Goal: Navigation & Orientation: Find specific page/section

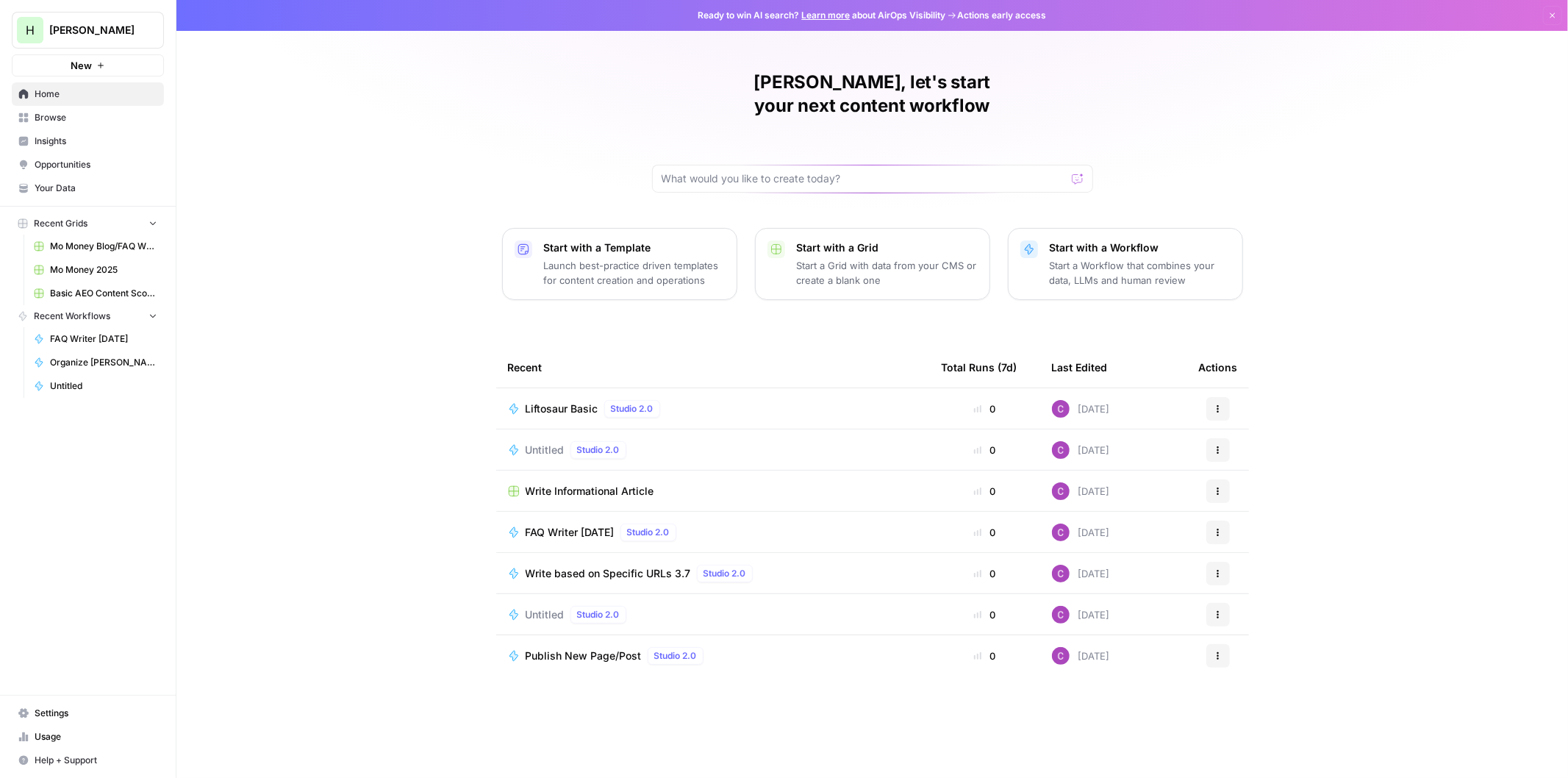
click at [54, 148] on link "Insights" at bounding box center [88, 142] width 152 height 24
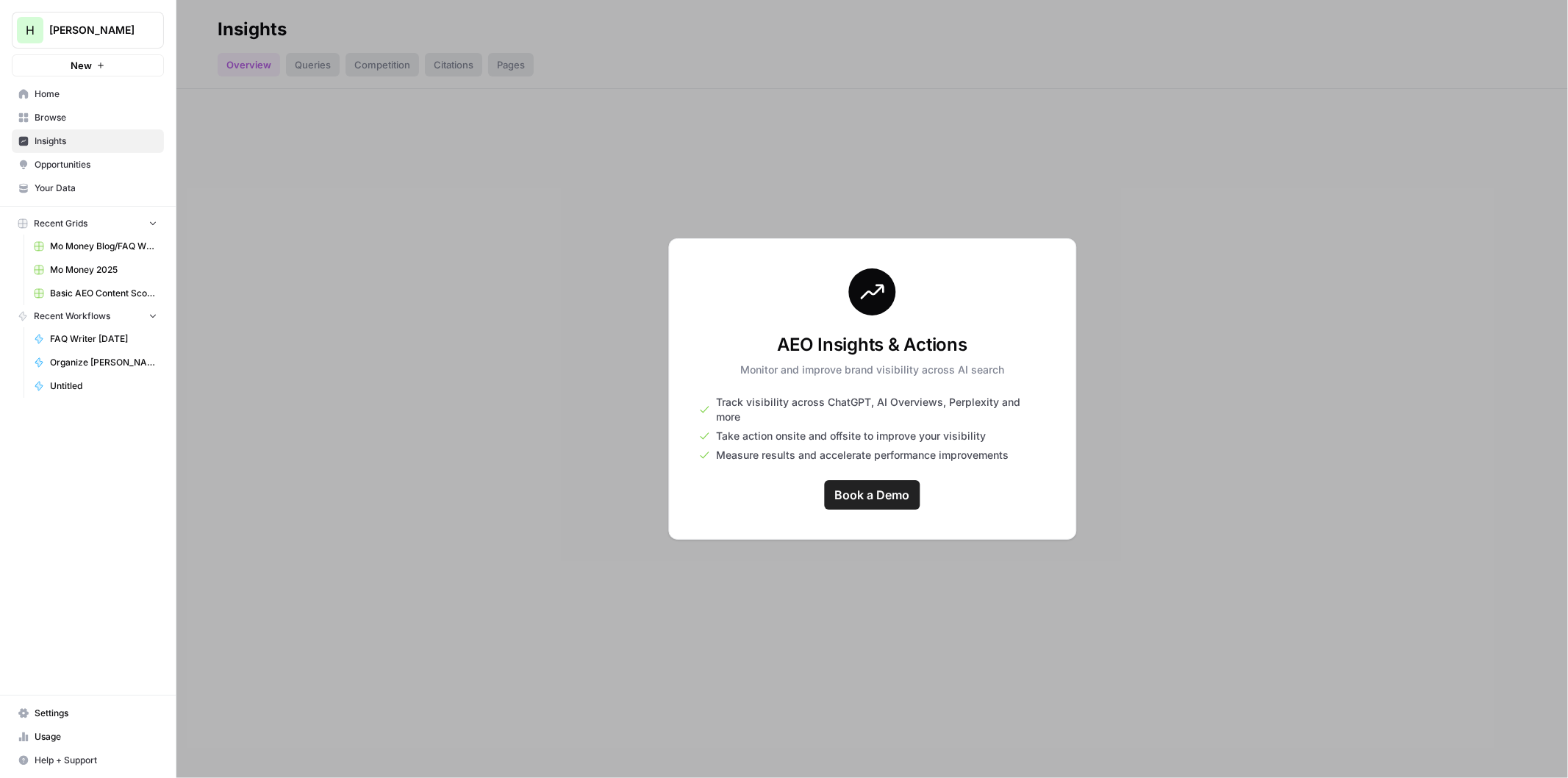
click at [417, 215] on div at bounding box center [873, 389] width 1392 height 778
click at [78, 160] on span "Opportunities" at bounding box center [96, 165] width 123 height 14
click at [209, 489] on div at bounding box center [873, 389] width 1392 height 778
click at [847, 486] on span "Book a Demo" at bounding box center [873, 495] width 75 height 18
click at [49, 89] on span "Home" at bounding box center [96, 95] width 123 height 14
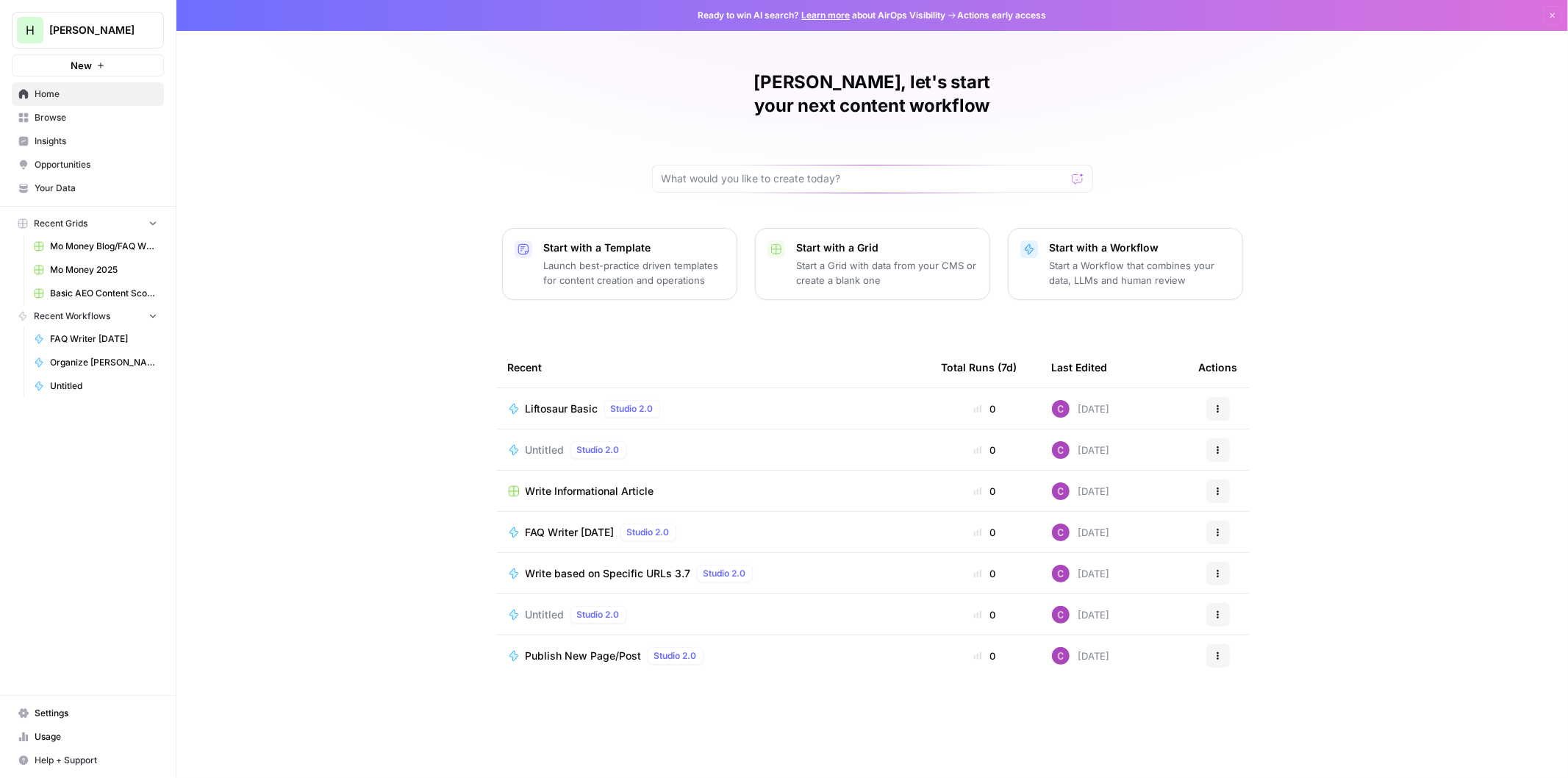
click at [846, 441] on div "Untitled Studio 2.0" at bounding box center [713, 450] width 410 height 18
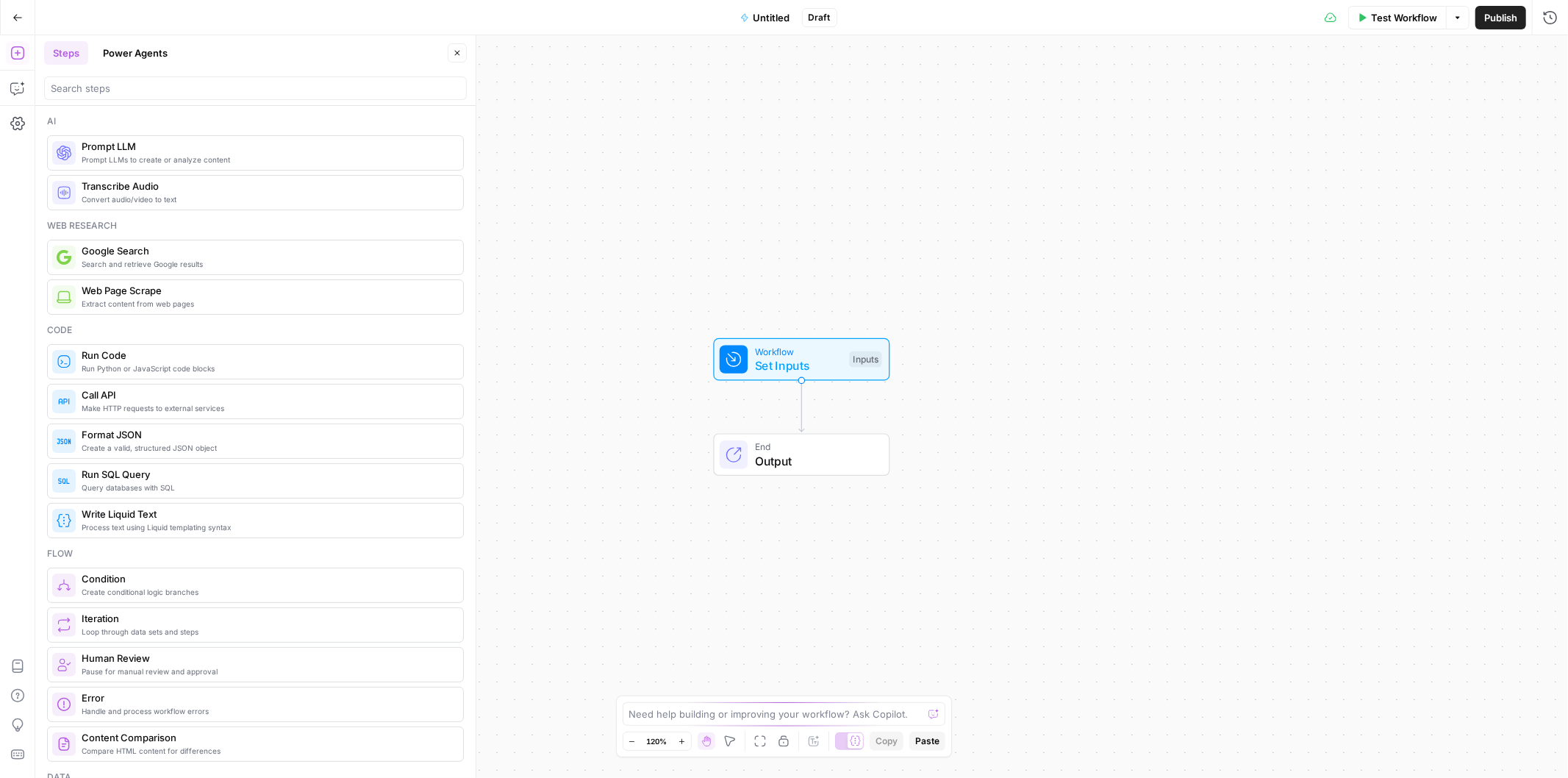
click at [142, 51] on button "Power Agents" at bounding box center [135, 53] width 83 height 24
